Goal: Find specific page/section

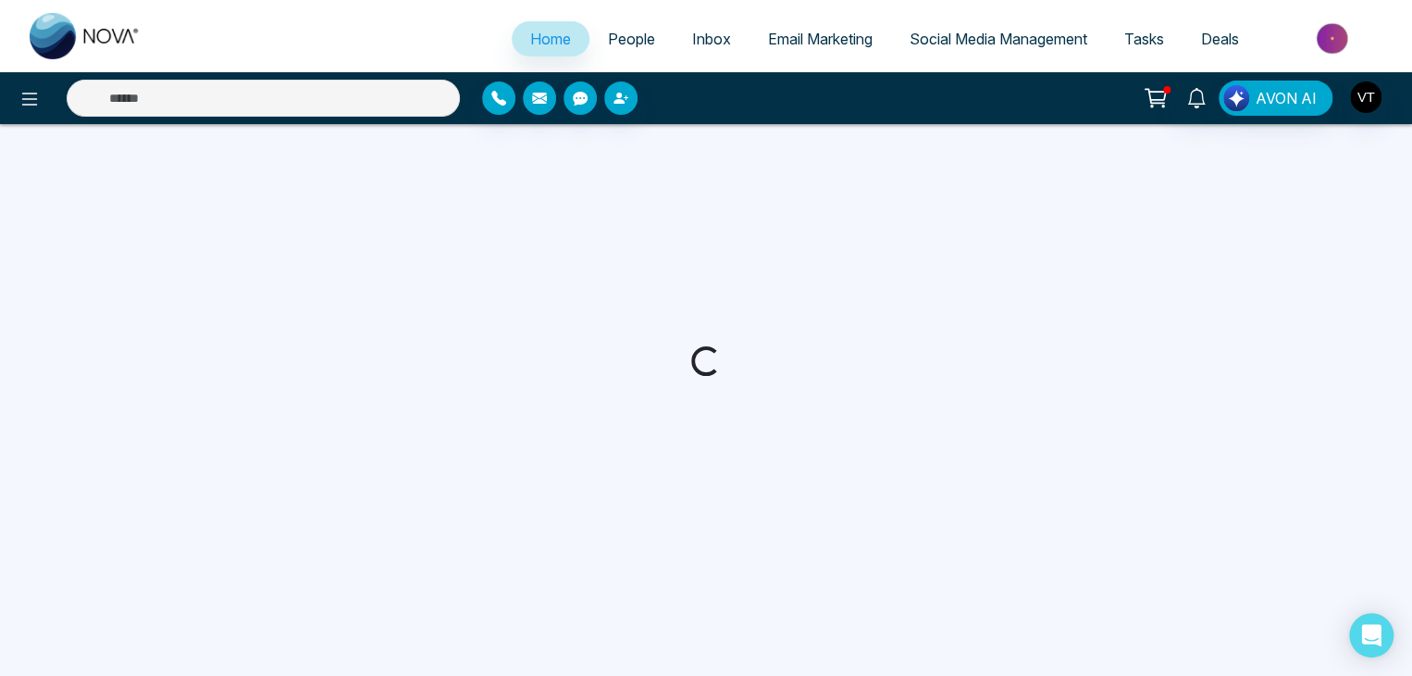
select select "*"
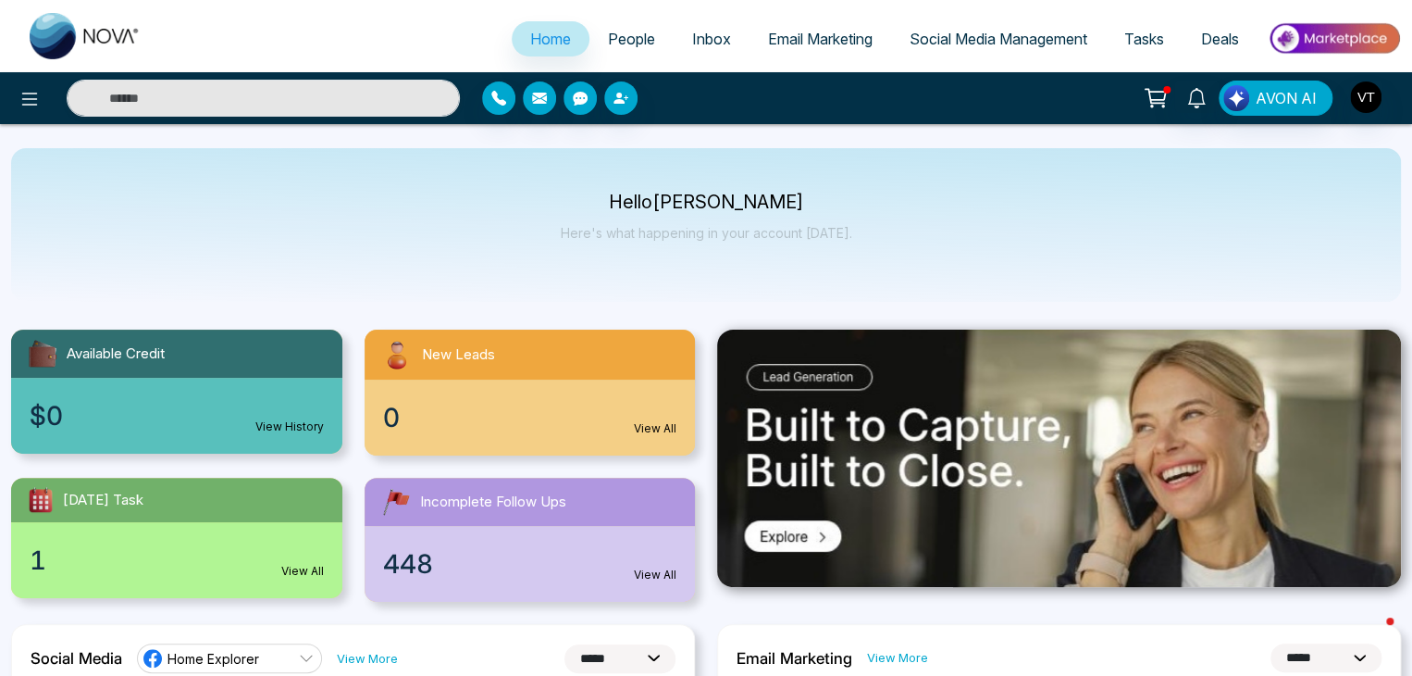
click at [620, 43] on span "People" at bounding box center [631, 39] width 47 height 19
drag, startPoint x: 215, startPoint y: 102, endPoint x: 257, endPoint y: 23, distance: 89.4
click at [215, 102] on input "text" at bounding box center [263, 98] width 393 height 37
type input "**"
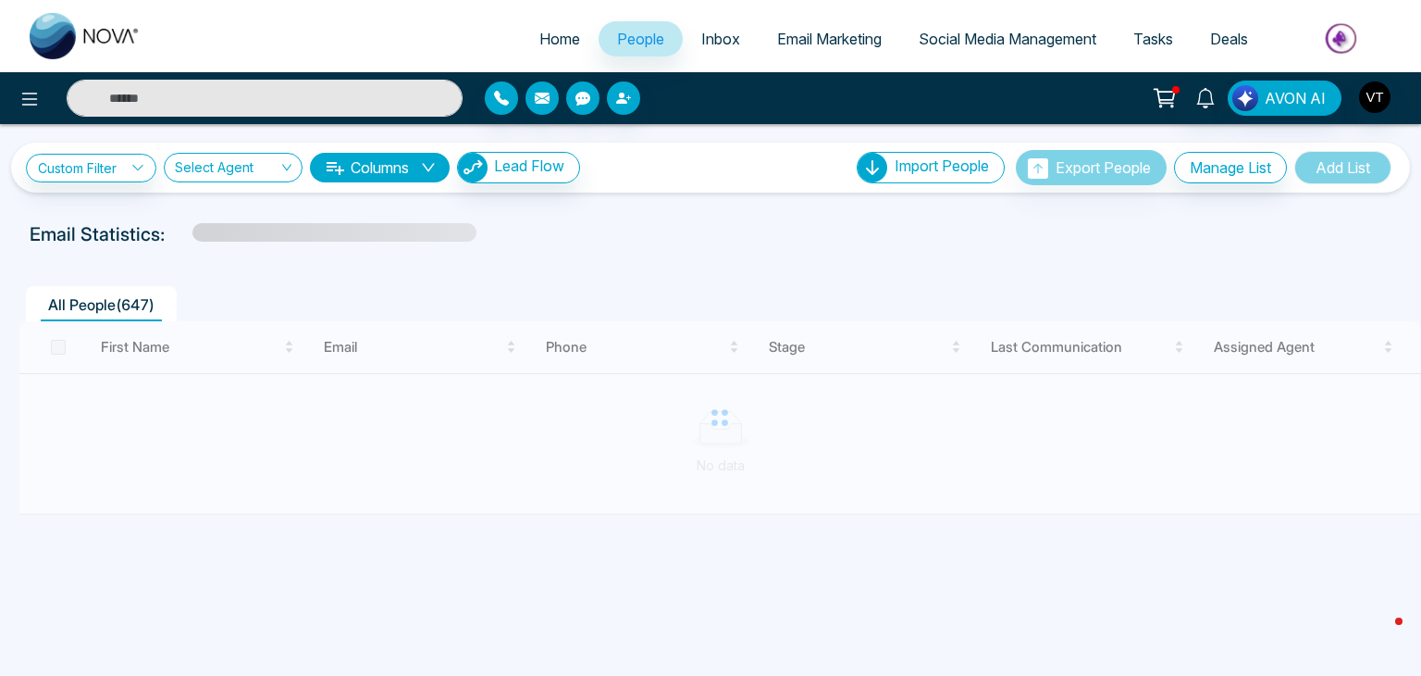
click at [230, 92] on input "text" at bounding box center [265, 98] width 396 height 37
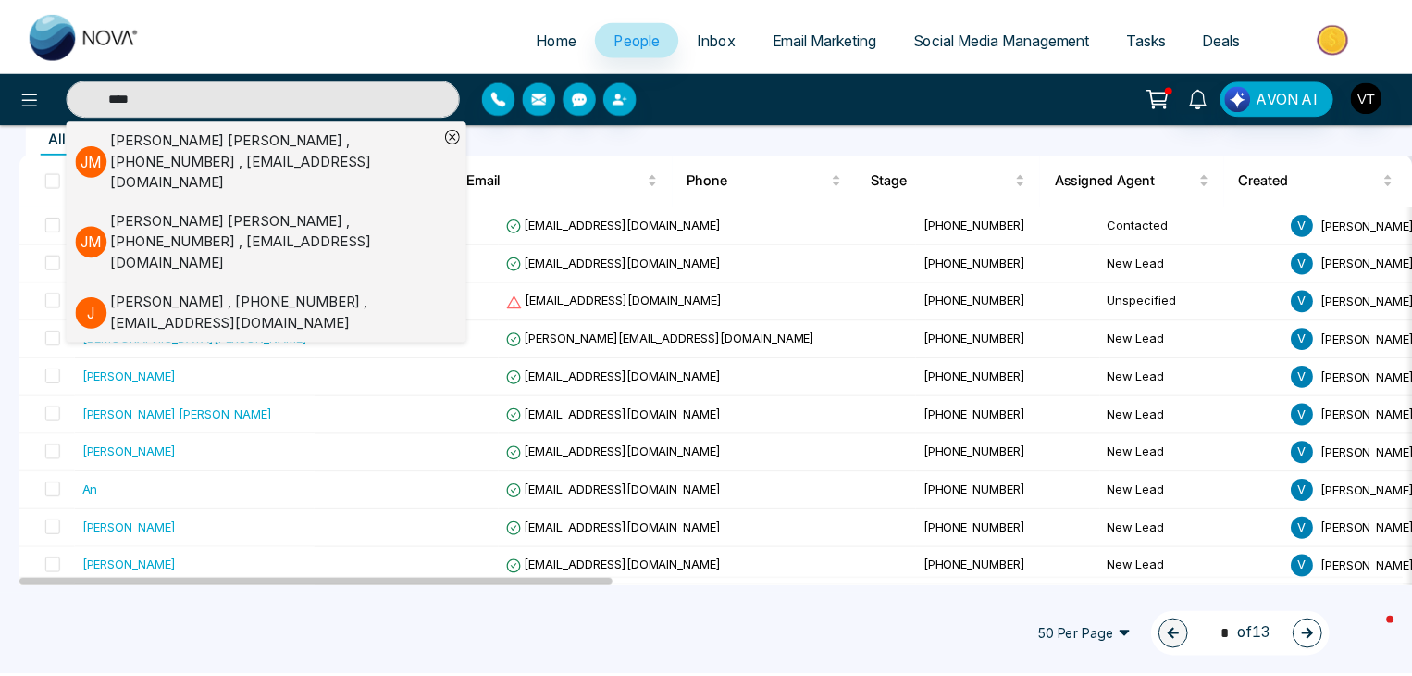
scroll to position [159, 0]
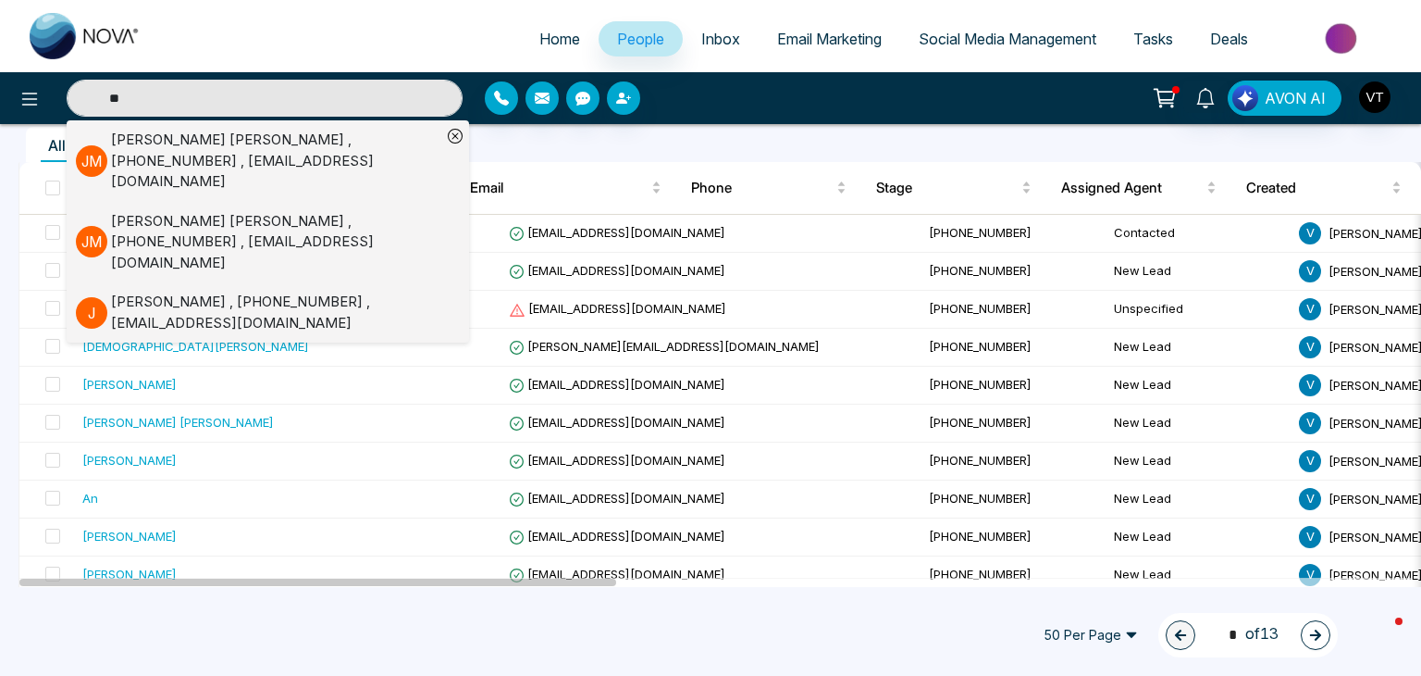
type input "*"
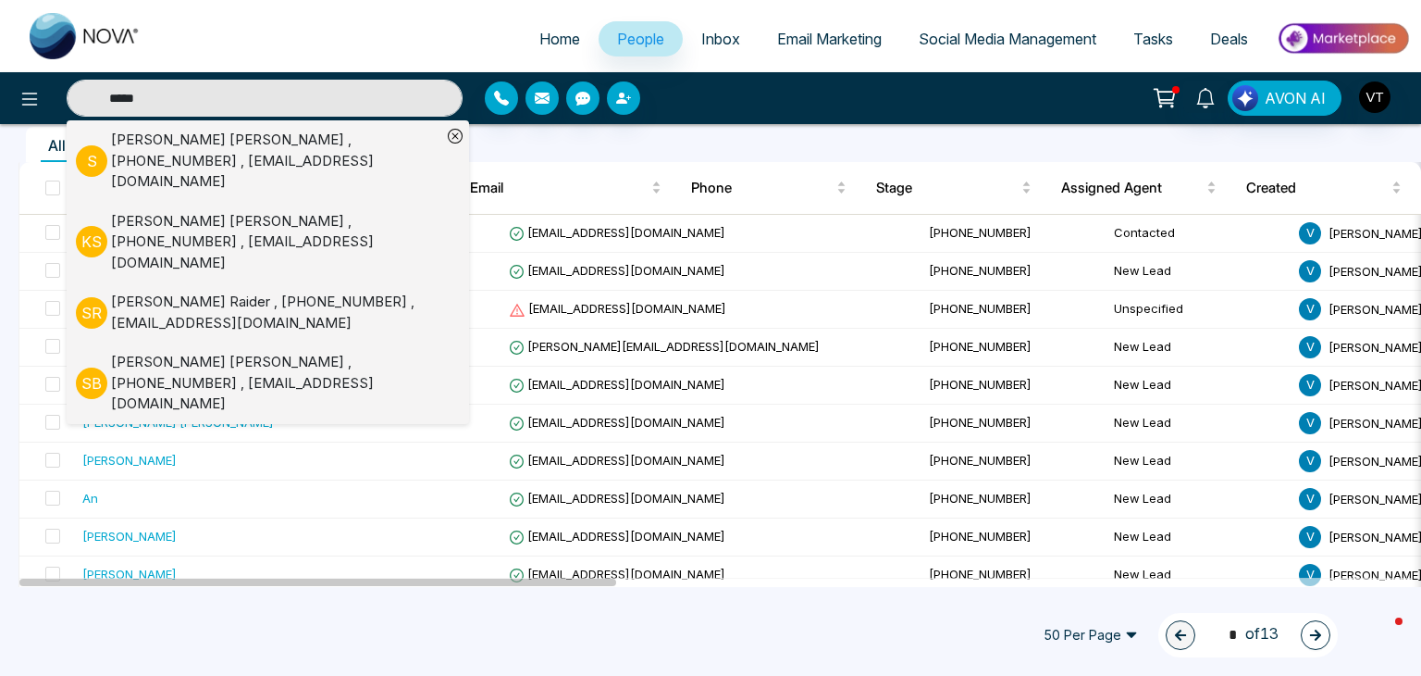
type input "*****"
click at [139, 149] on div "[PERSON_NAME] [PERSON_NAME] , [PHONE_NUMBER] , [EMAIL_ADDRESS][DOMAIN_NAME]" at bounding box center [276, 161] width 330 height 63
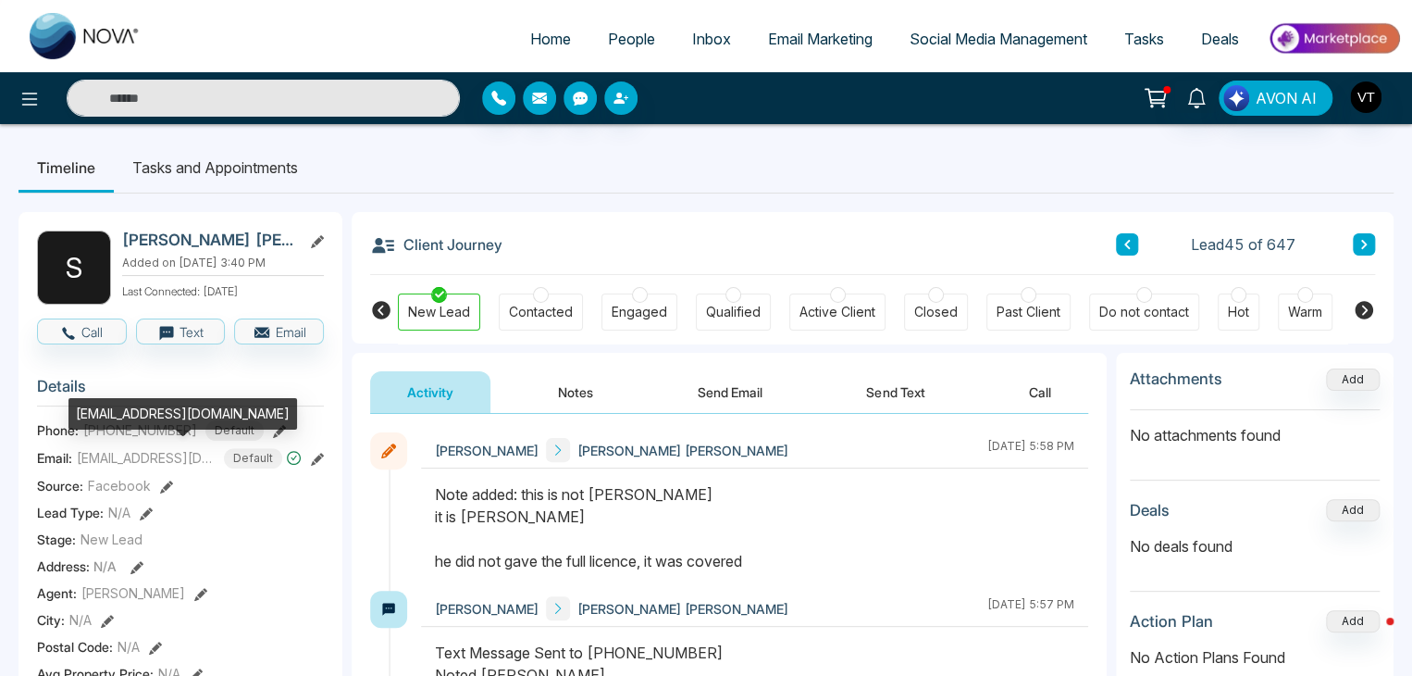
click at [180, 441] on div "[EMAIL_ADDRESS][DOMAIN_NAME]" at bounding box center [182, 420] width 229 height 44
